Goal: Connect with others: Connect with others

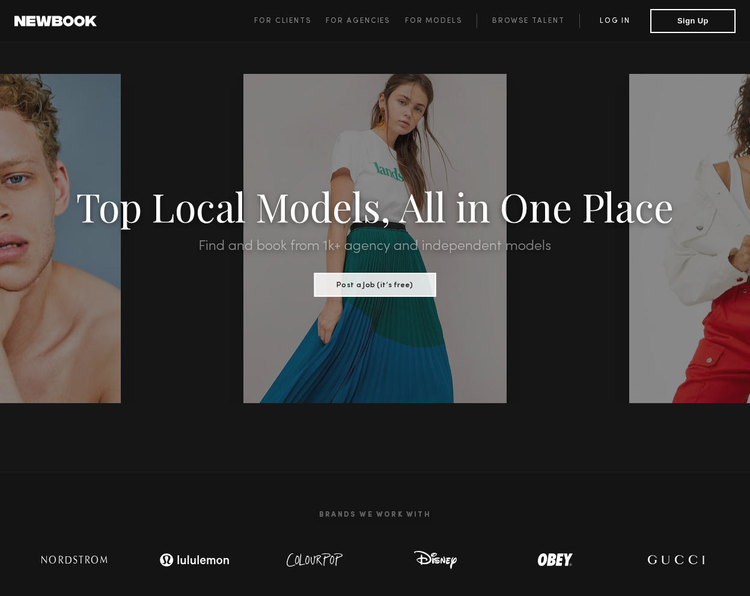
click at [607, 22] on link "Log in" at bounding box center [614, 21] width 71 height 14
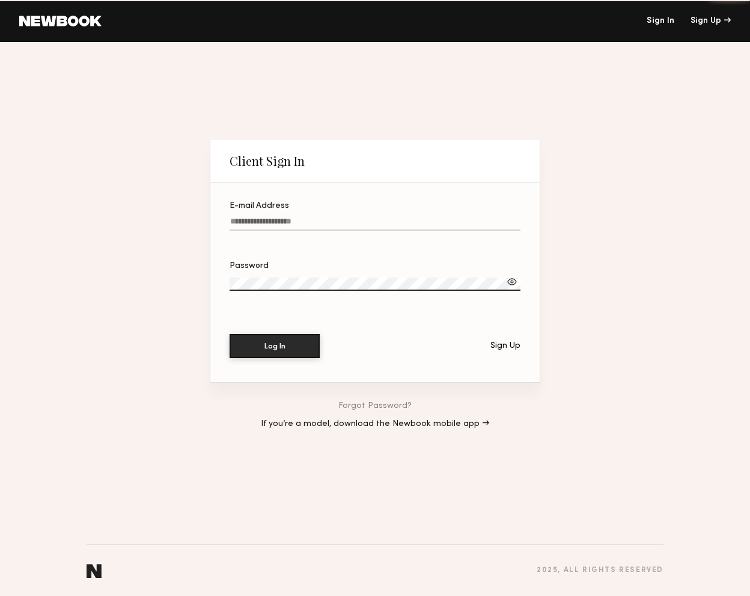
type input "**********"
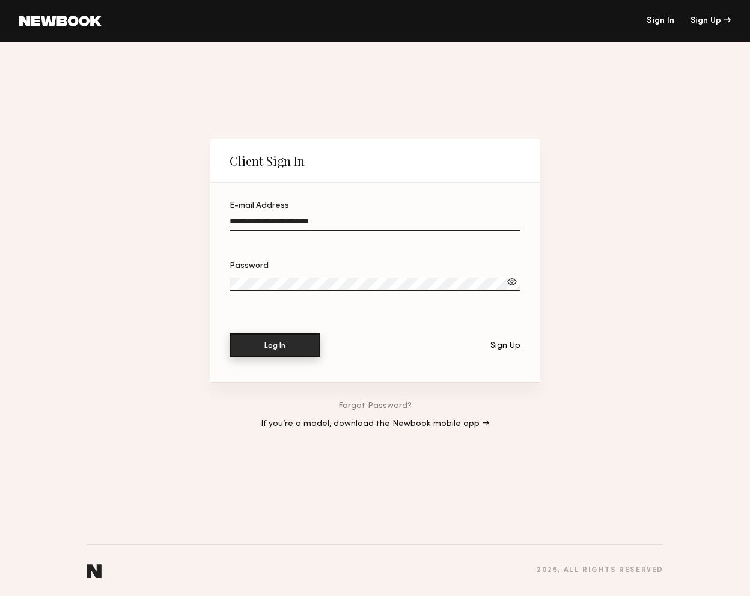
click at [293, 341] on button "Log In" at bounding box center [275, 345] width 90 height 24
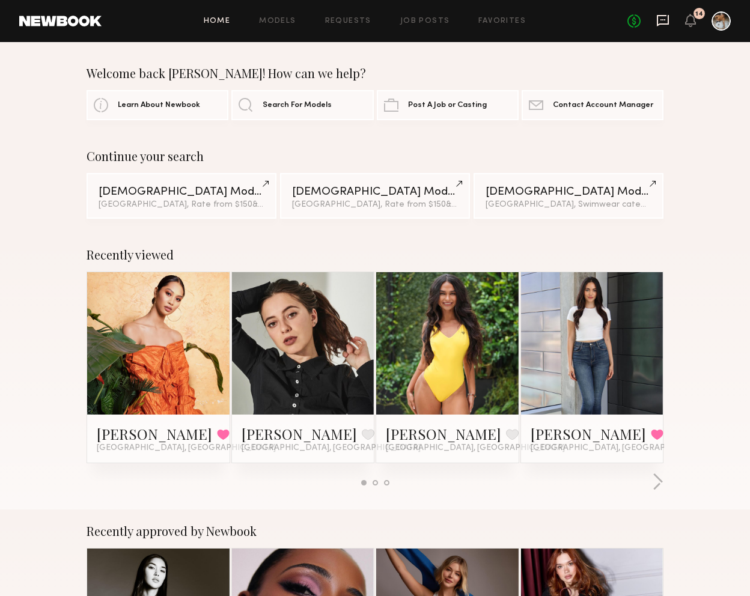
click at [665, 18] on icon at bounding box center [662, 20] width 13 height 13
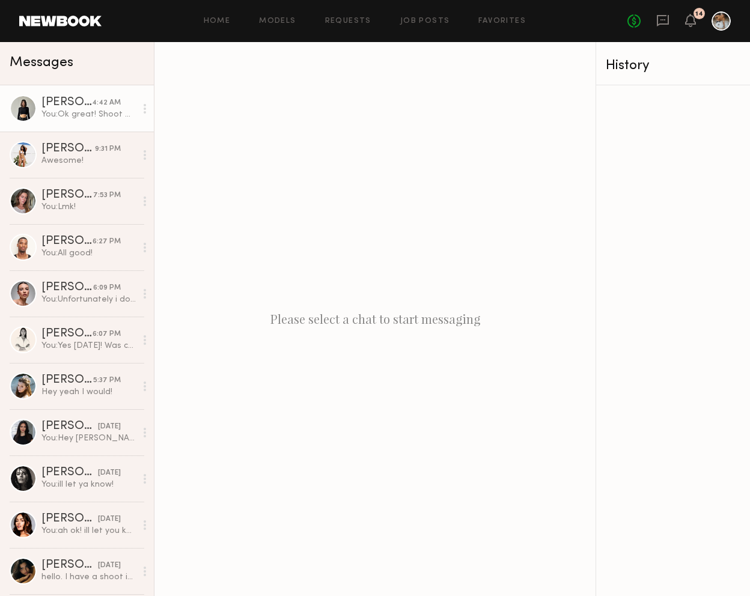
click at [71, 121] on link "Kate A. 4:42 AM You: Ok great! Shoot me a text when you get the opportunity to …" at bounding box center [77, 108] width 154 height 46
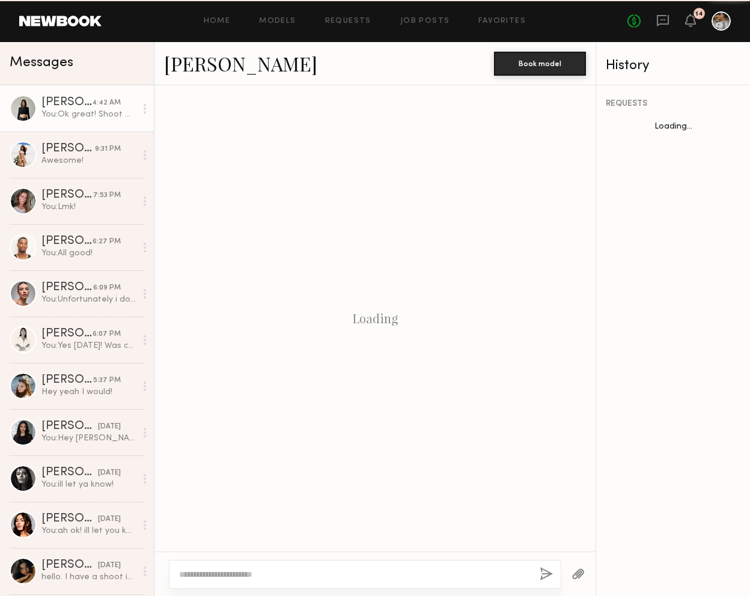
scroll to position [877, 0]
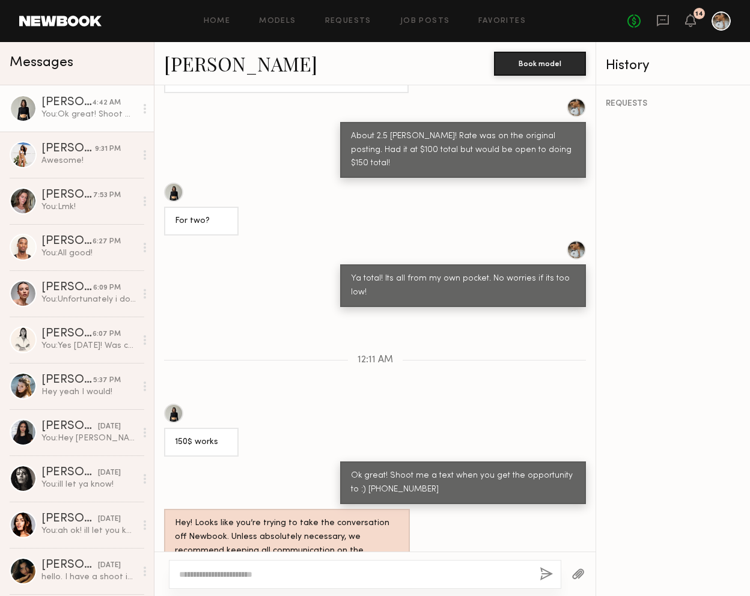
click at [201, 67] on link "Kate A." at bounding box center [240, 63] width 153 height 26
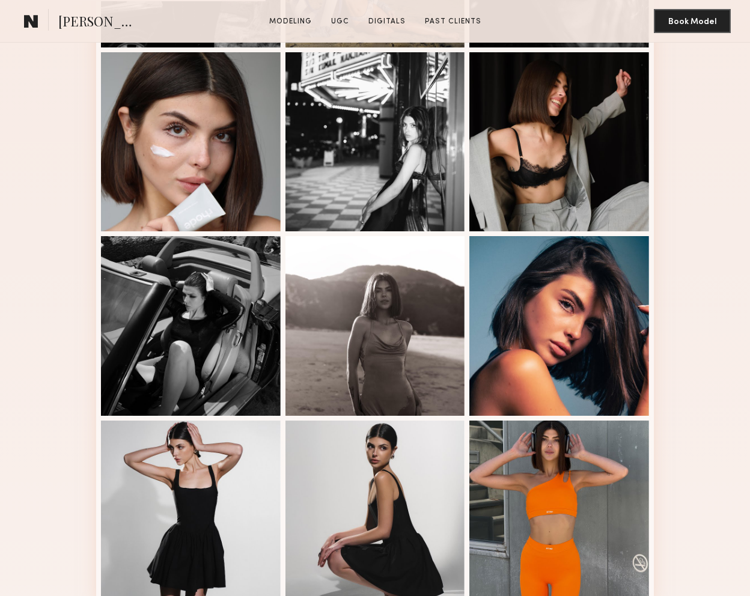
scroll to position [607, 0]
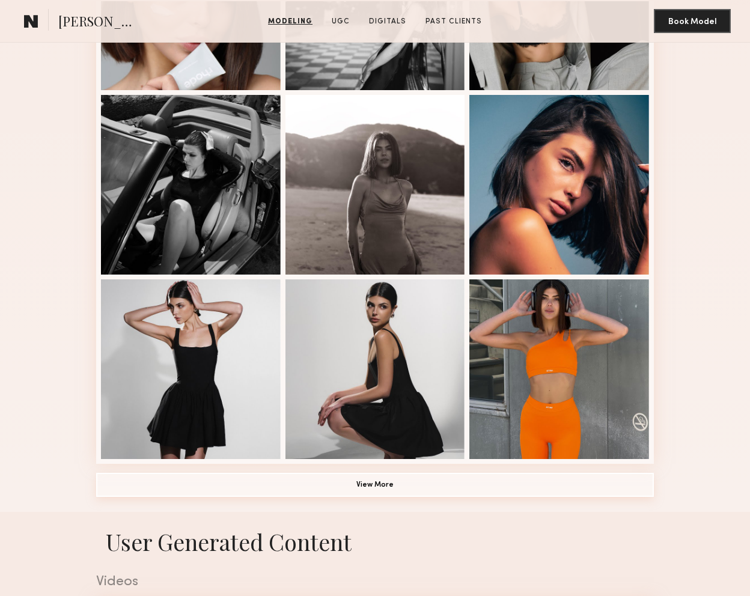
click at [462, 484] on button "View More" at bounding box center [375, 485] width 558 height 24
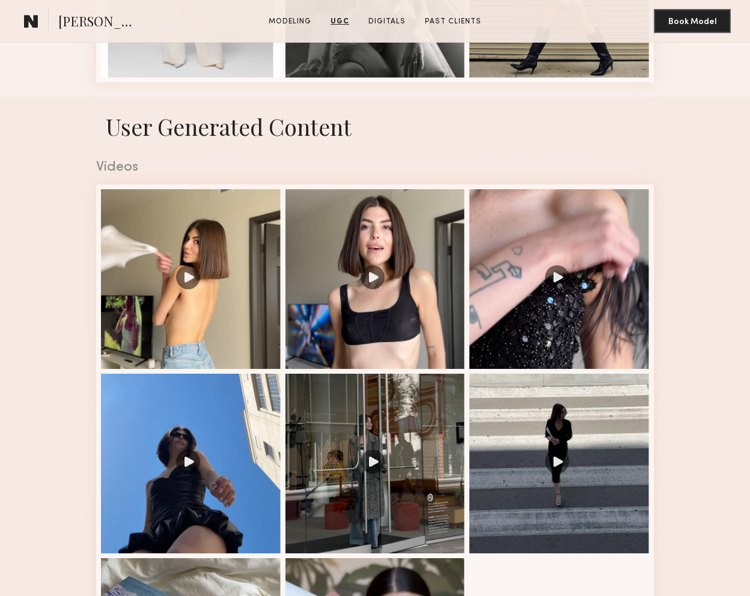
scroll to position [1730, 0]
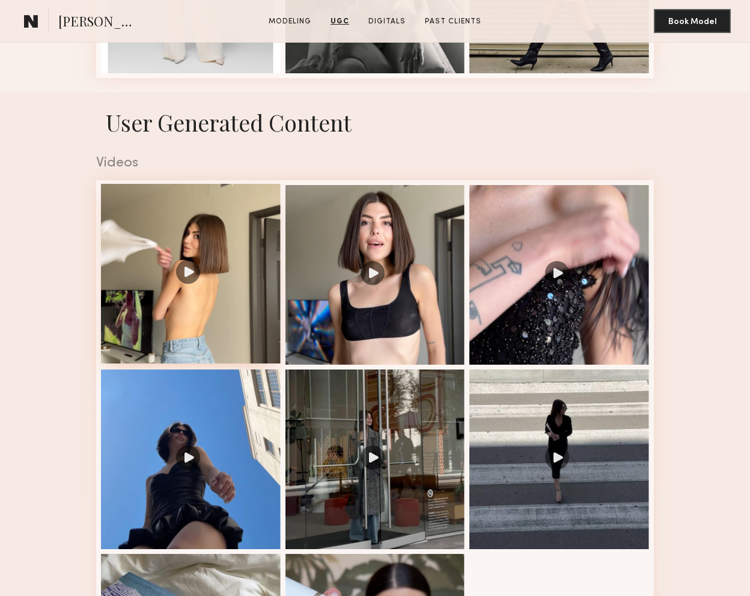
click at [227, 282] on div at bounding box center [191, 274] width 180 height 180
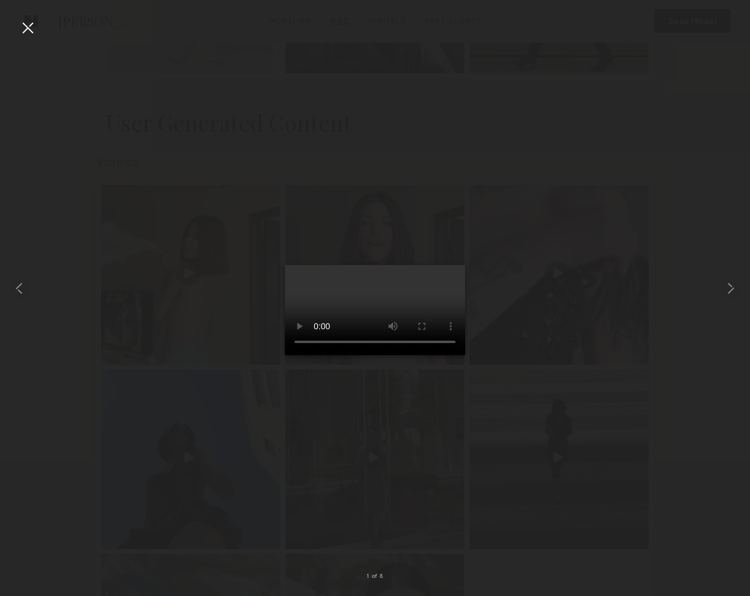
click at [573, 414] on div at bounding box center [375, 288] width 750 height 538
click at [31, 26] on div at bounding box center [27, 27] width 19 height 19
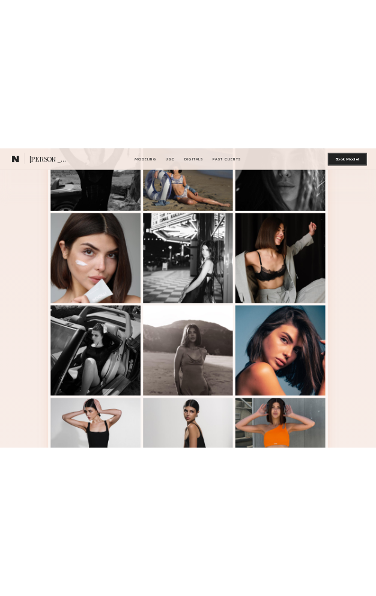
scroll to position [391, 0]
